Goal: Information Seeking & Learning: Learn about a topic

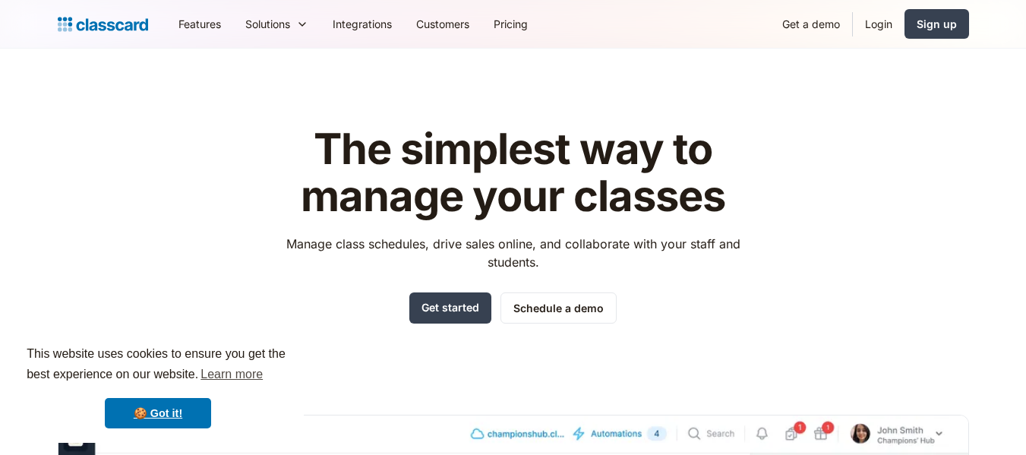
click at [470, 314] on link "Get started" at bounding box center [451, 308] width 82 height 31
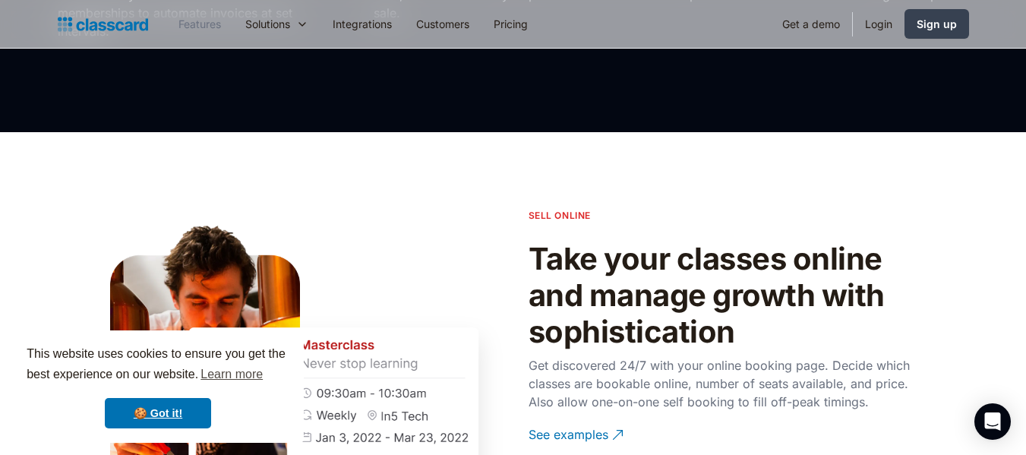
scroll to position [1368, 0]
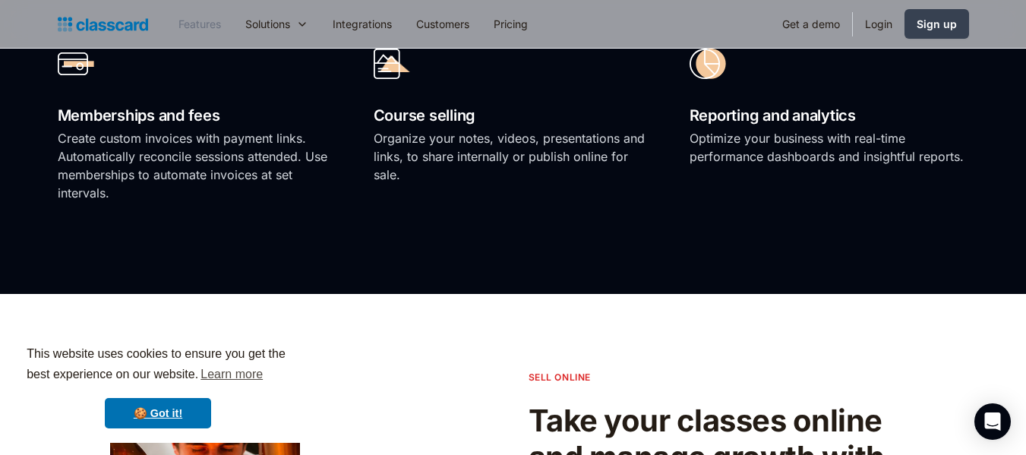
click at [200, 33] on link "Features" at bounding box center [199, 24] width 67 height 34
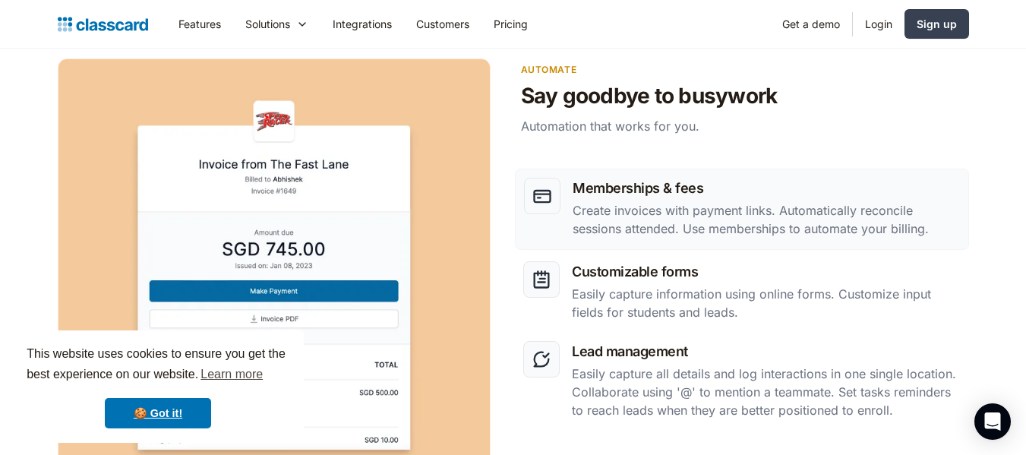
scroll to position [2051, 0]
